Goal: Communication & Community: Share content

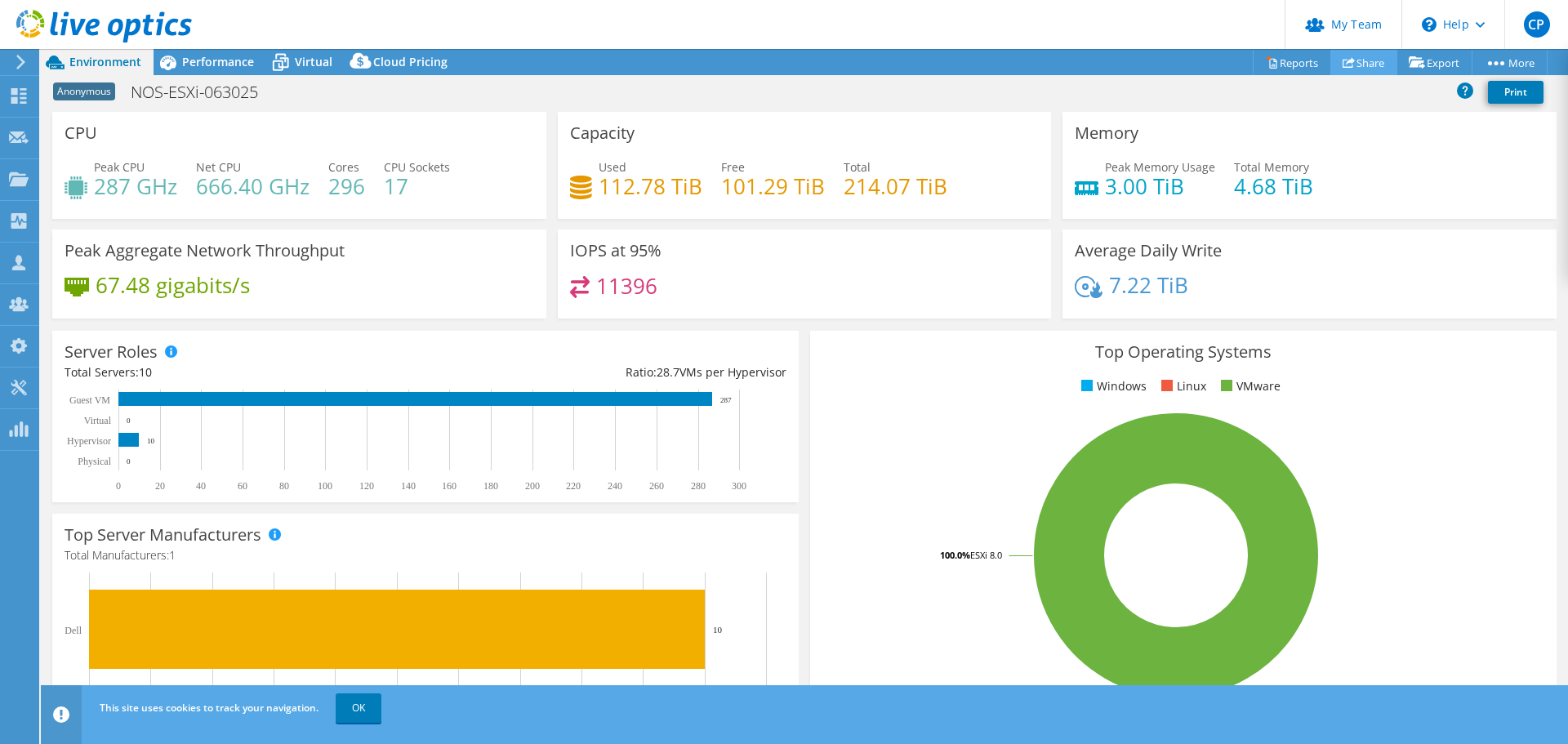
click at [1032, 57] on link "Share" at bounding box center [1364, 63] width 67 height 26
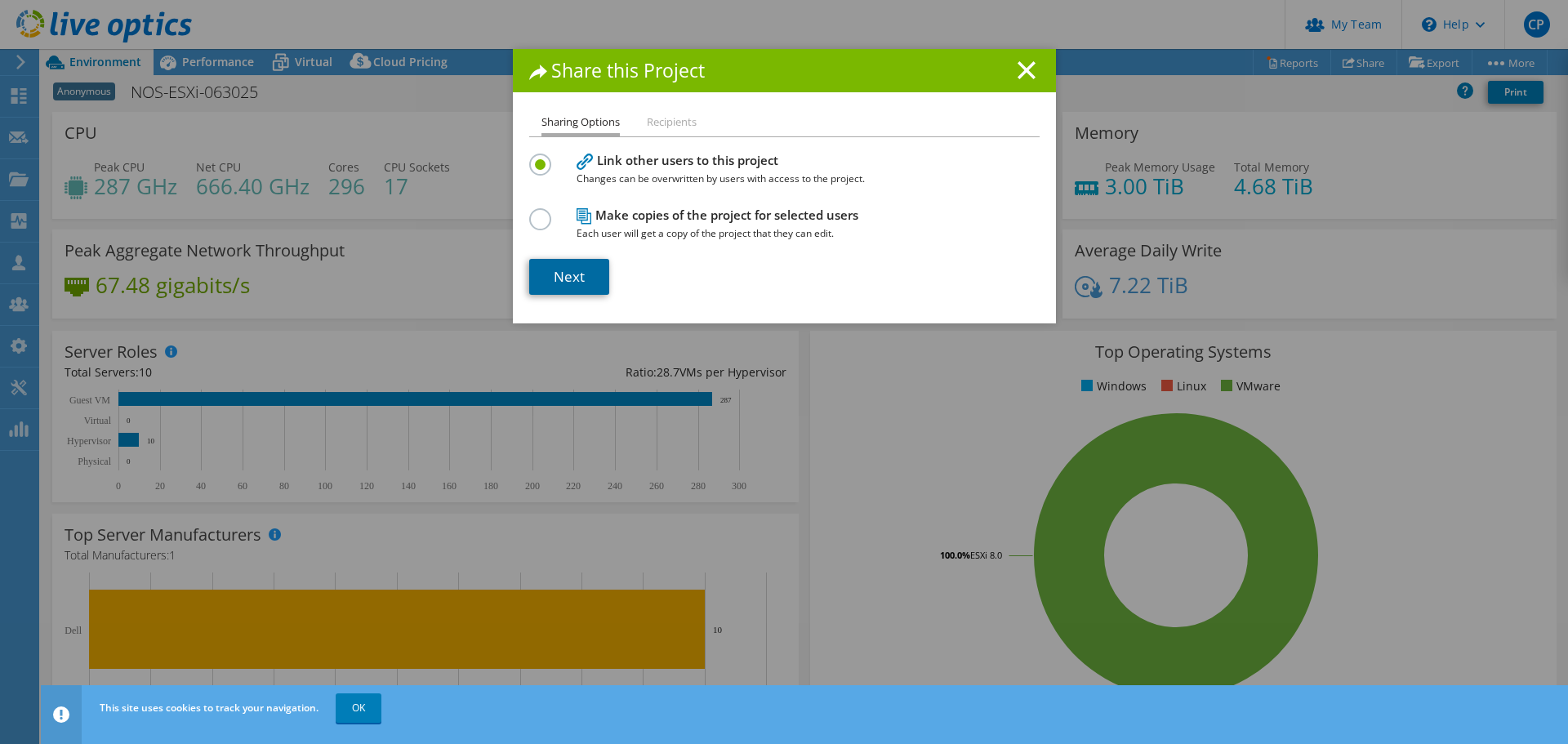
click at [555, 275] on link "Next" at bounding box center [569, 277] width 80 height 36
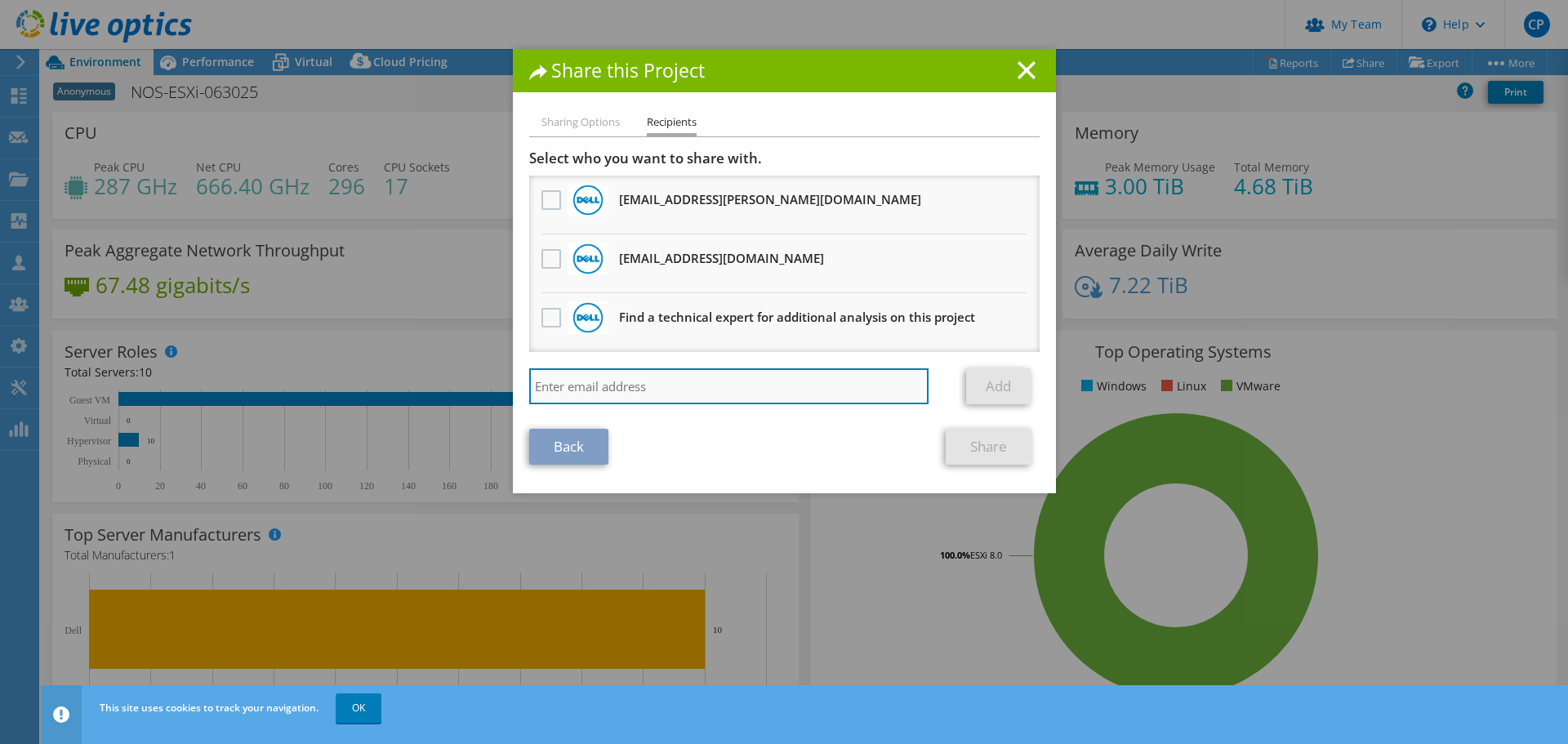
click at [582, 378] on input "search" at bounding box center [729, 386] width 401 height 36
click at [611, 389] on input "search" at bounding box center [729, 386] width 401 height 36
paste input "[EMAIL_ADDRESS][PERSON_NAME][DOMAIN_NAME]"
type input "[EMAIL_ADDRESS][PERSON_NAME][DOMAIN_NAME]"
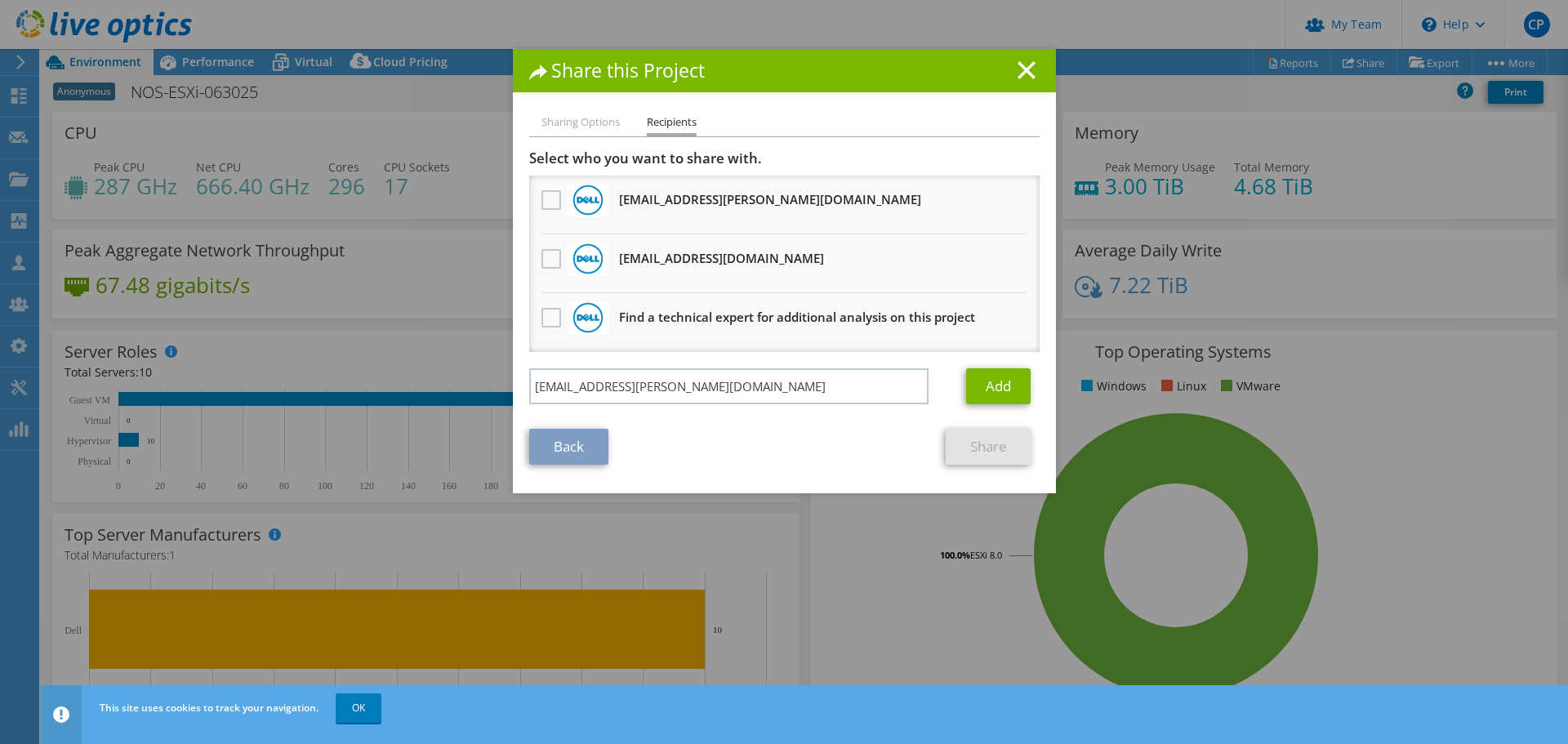
click at [954, 383] on div "Add" at bounding box center [996, 386] width 85 height 36
click at [967, 381] on link "Add" at bounding box center [999, 386] width 65 height 36
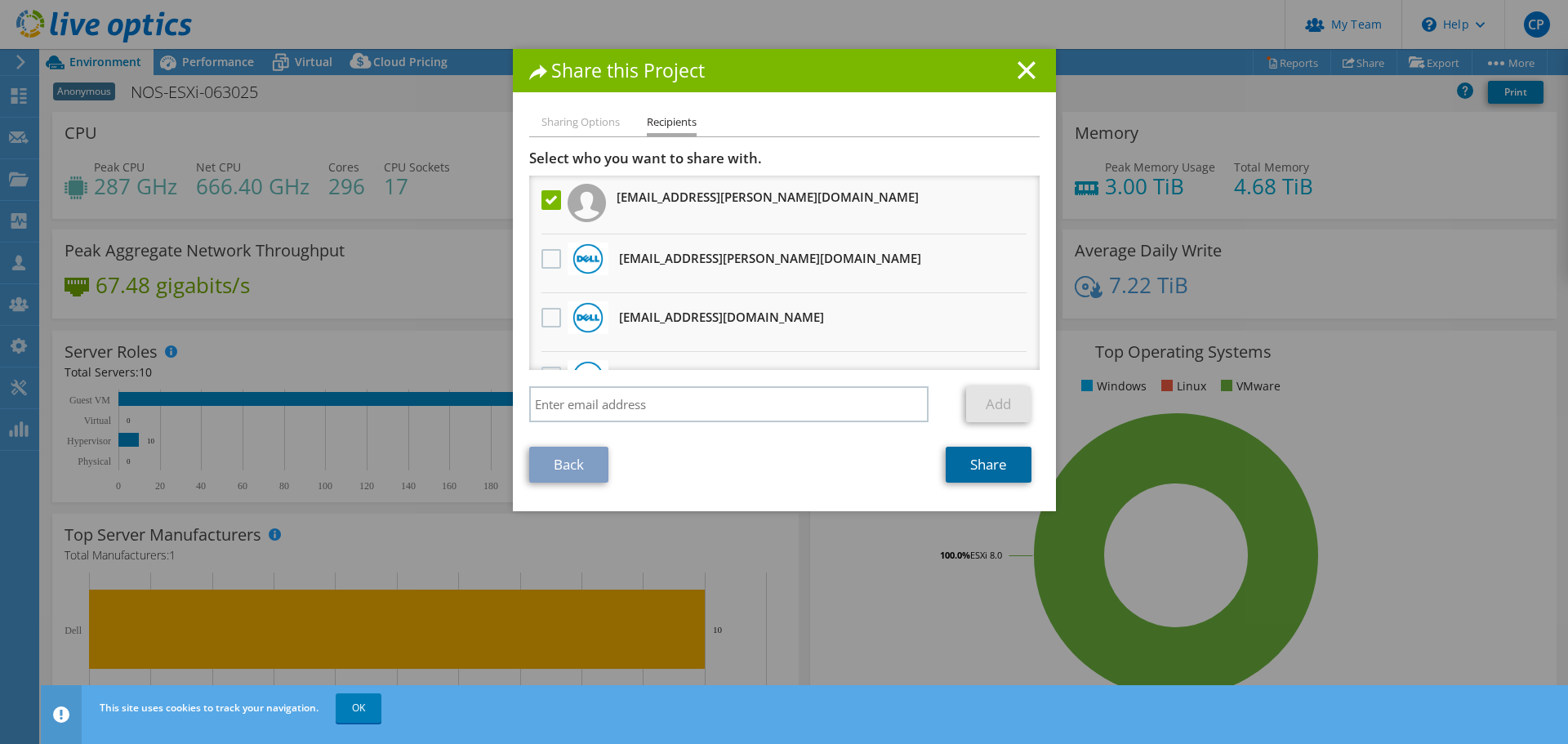
click at [972, 467] on link "Share" at bounding box center [988, 465] width 86 height 36
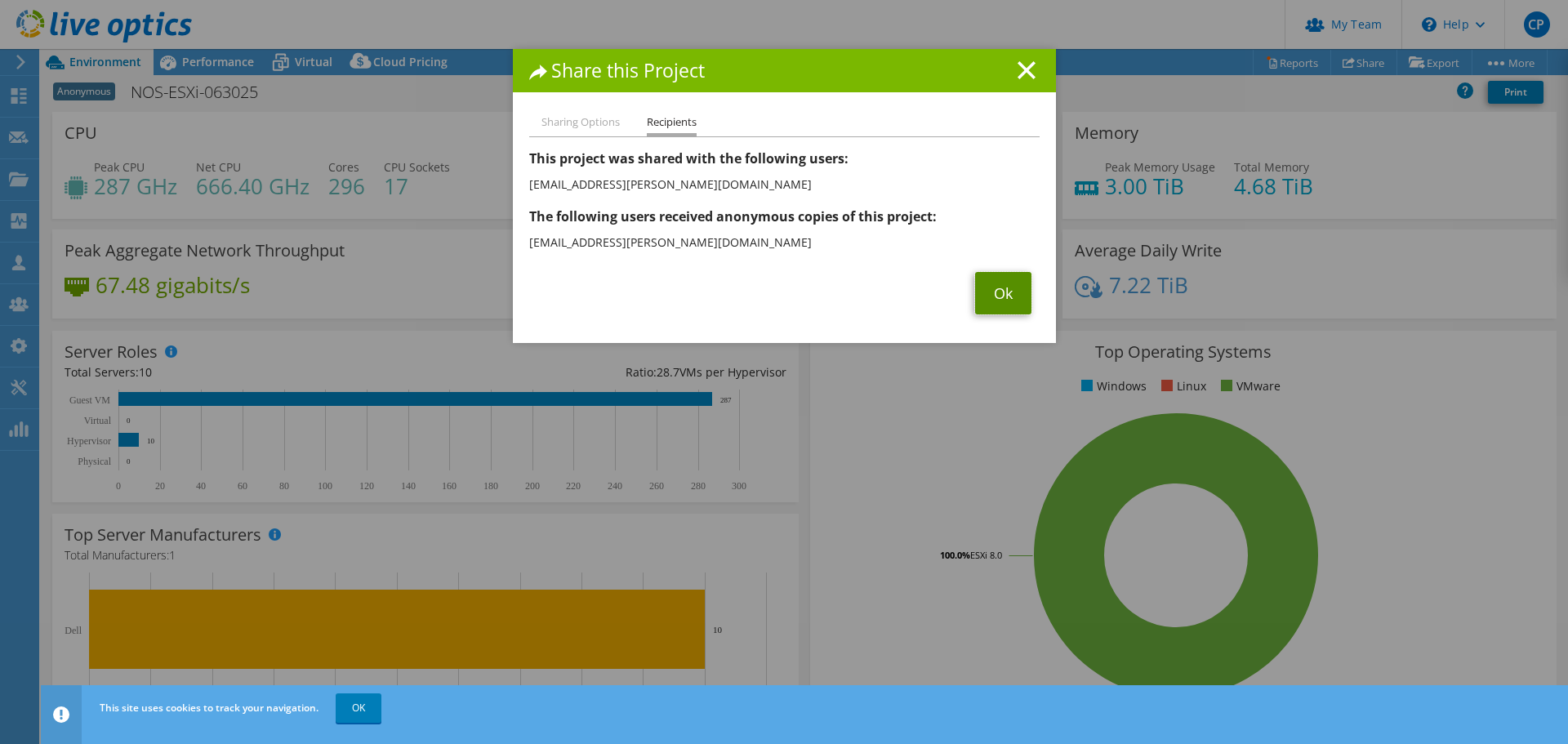
click at [1013, 295] on link "Ok" at bounding box center [1003, 292] width 56 height 42
